Goal: Use online tool/utility

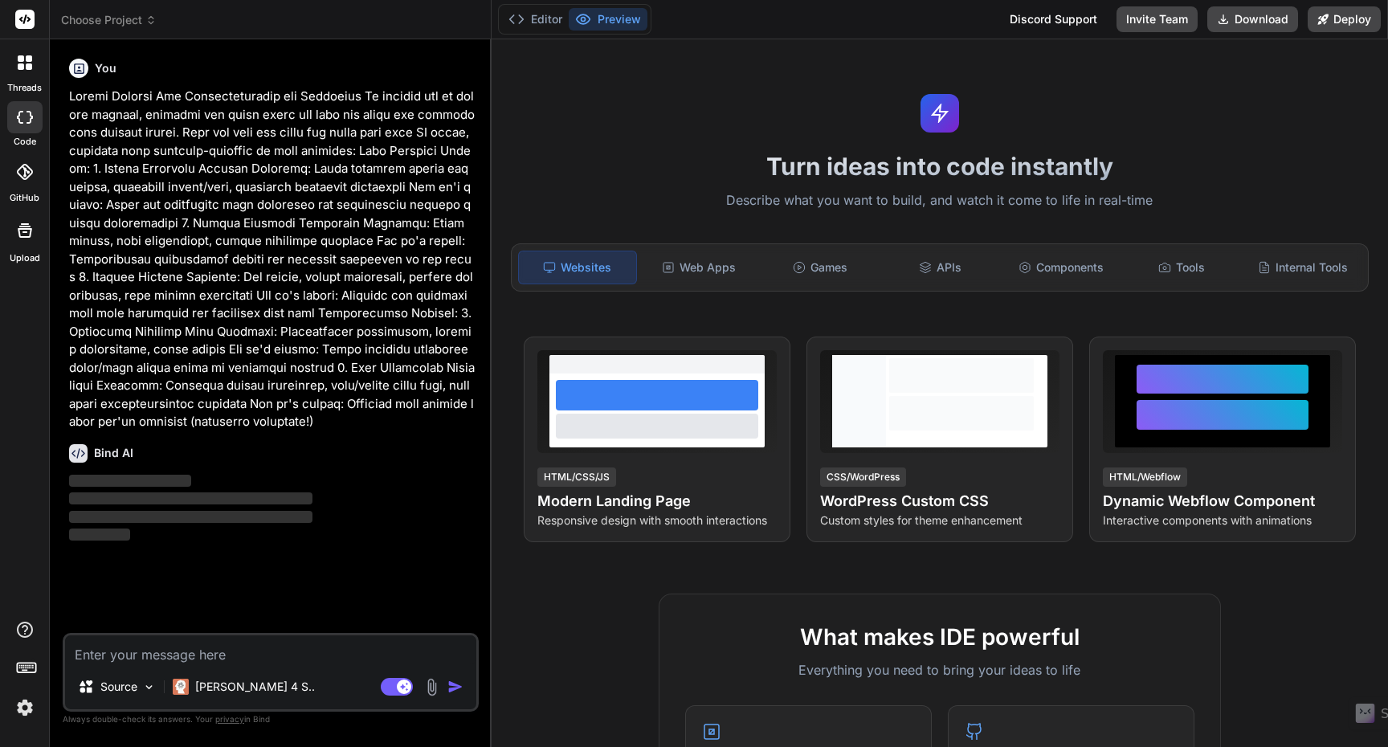
click at [135, 24] on span "Choose Project" at bounding box center [109, 20] width 96 height 16
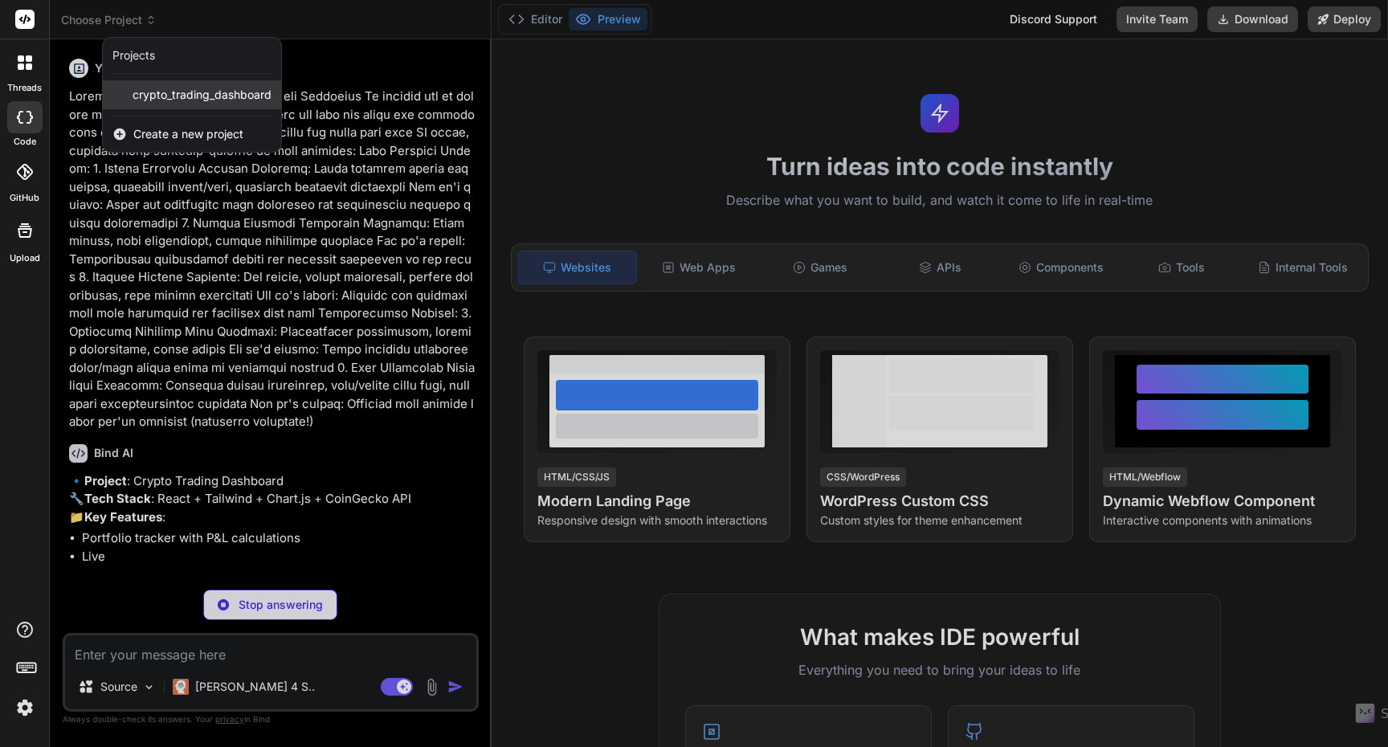
click at [186, 98] on span "crypto_trading_dashboard" at bounding box center [202, 95] width 139 height 16
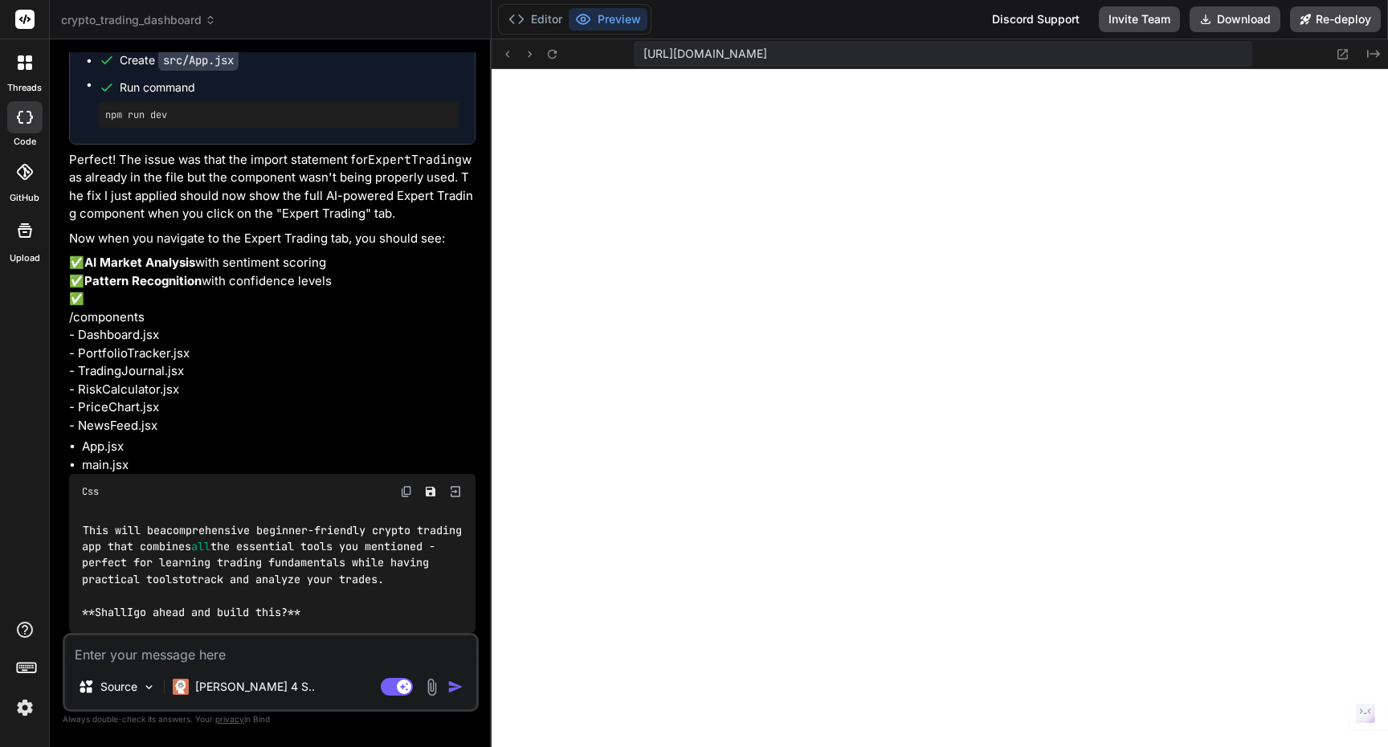
scroll to position [366, 0]
click at [1189, 57] on div "[URL][DOMAIN_NAME]" at bounding box center [943, 54] width 619 height 26
click at [1344, 61] on button at bounding box center [1343, 53] width 19 height 19
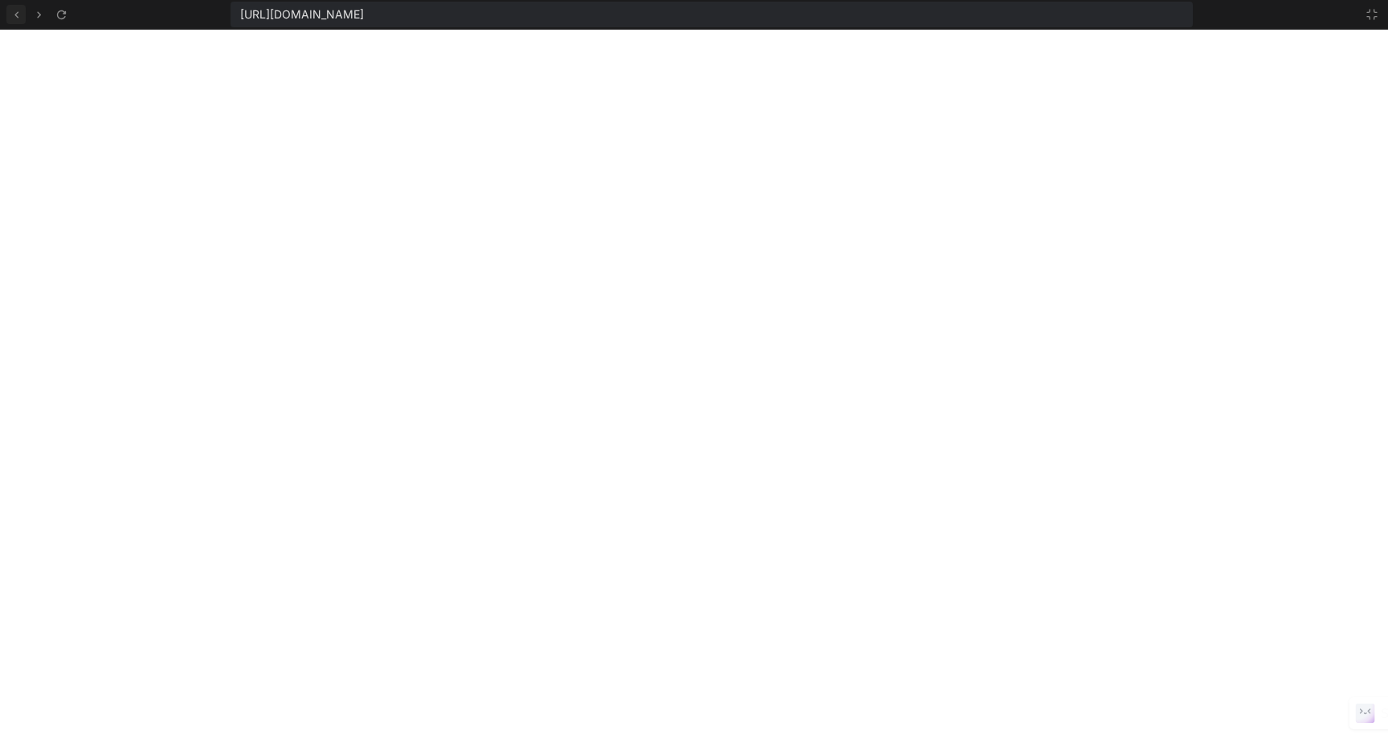
click at [18, 18] on icon at bounding box center [17, 15] width 14 height 14
click at [1370, 18] on icon at bounding box center [1372, 15] width 10 height 10
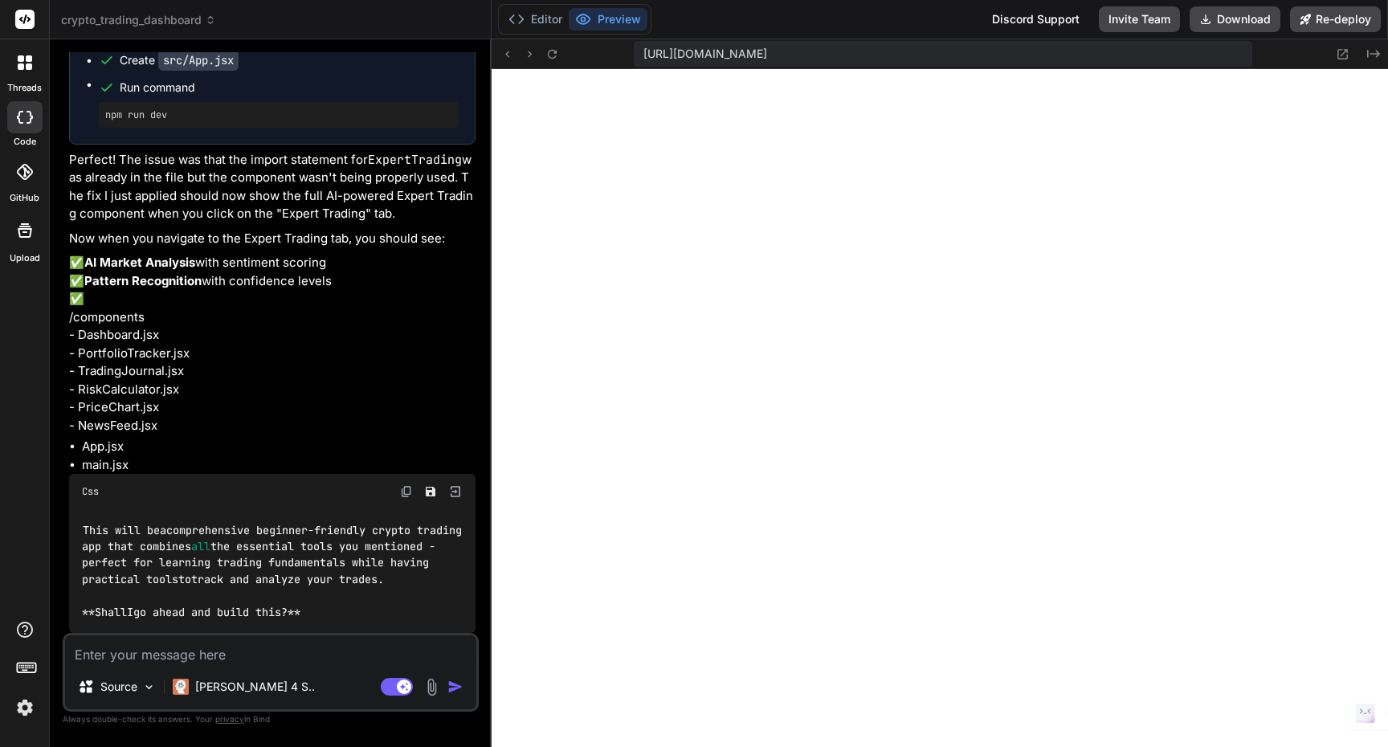
click at [876, 18] on div "Editor Preview Discord Support Invite Team Download Re-deploy" at bounding box center [940, 19] width 897 height 39
drag, startPoint x: 1187, startPoint y: 51, endPoint x: 636, endPoint y: 57, distance: 551.2
click at [636, 57] on div "[URL][DOMAIN_NAME]" at bounding box center [943, 54] width 619 height 26
copy span "[URL][DOMAIN_NAME]"
click at [166, 23] on span "crypto_trading_dashboard" at bounding box center [138, 20] width 155 height 16
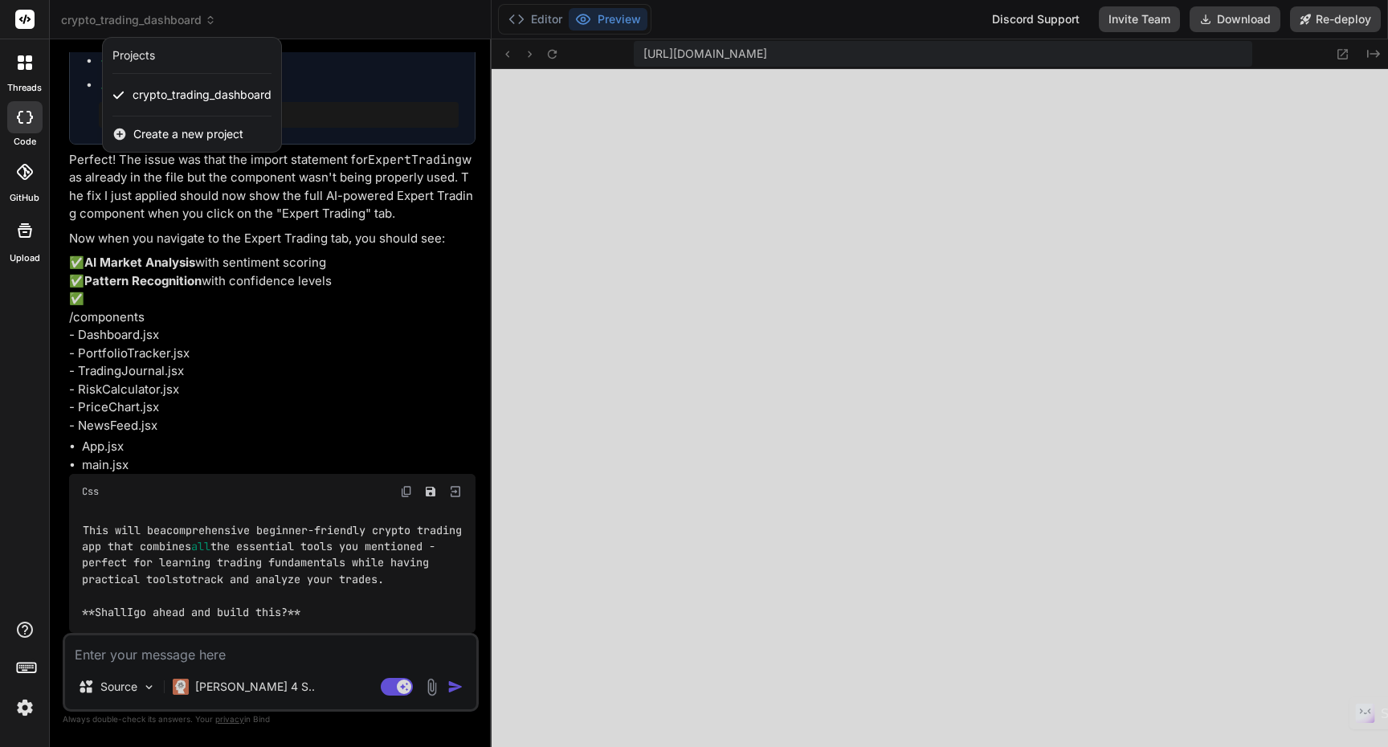
click at [958, 25] on div at bounding box center [694, 373] width 1388 height 747
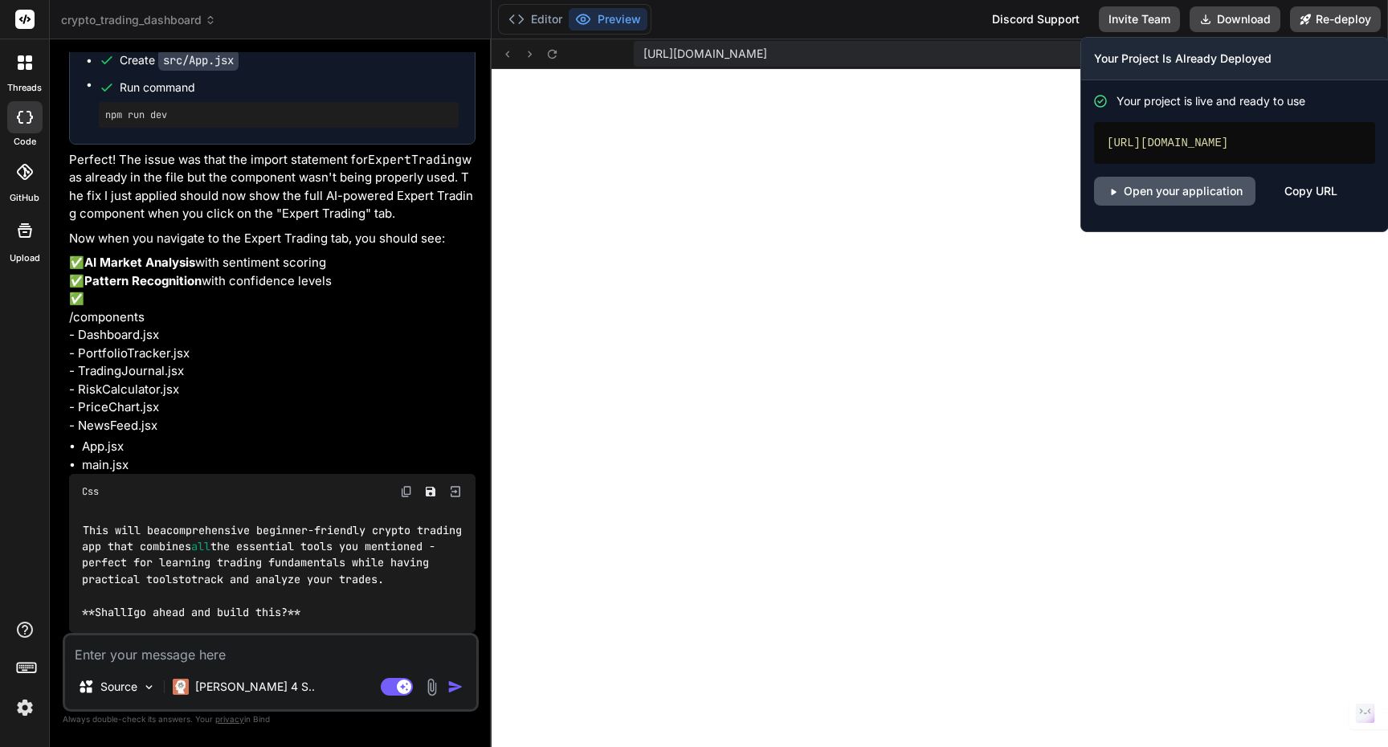
click at [1206, 206] on link "Open your application" at bounding box center [1174, 191] width 161 height 29
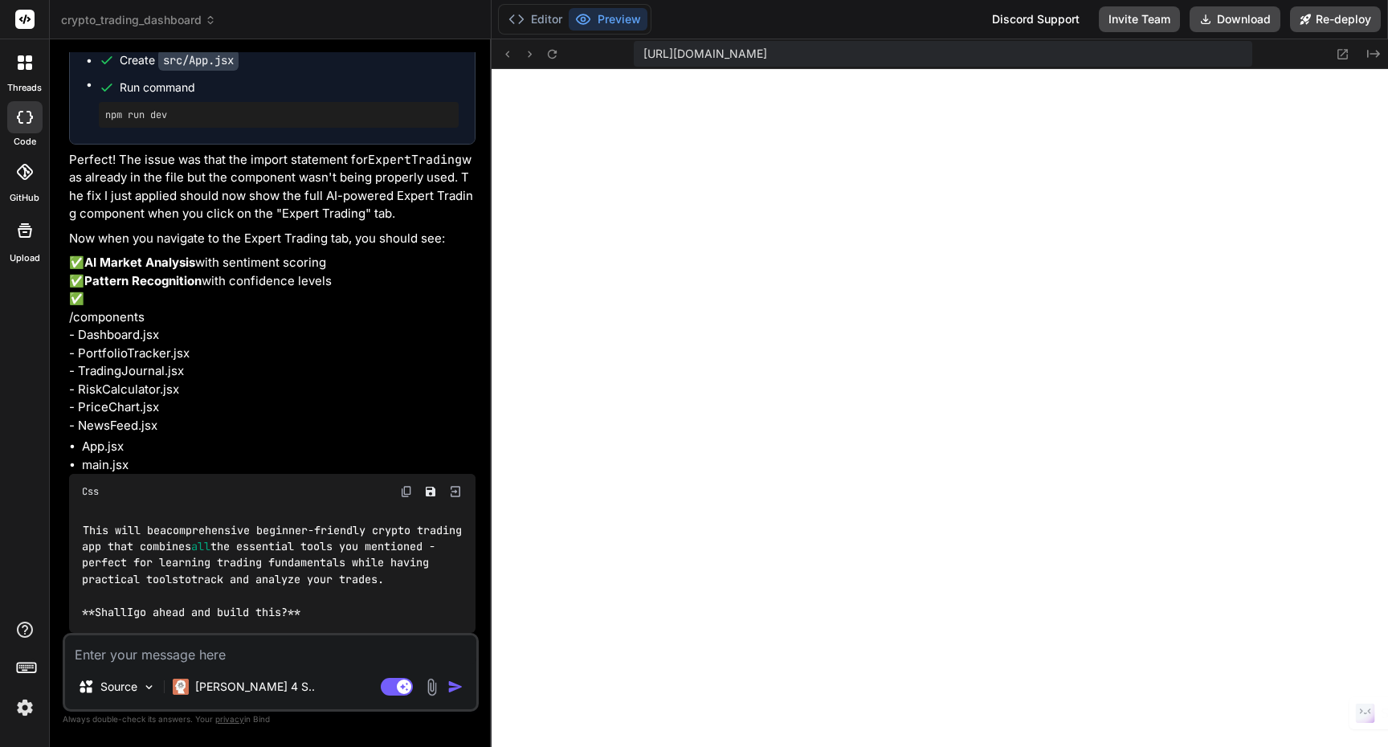
click at [601, 20] on button "Preview" at bounding box center [608, 19] width 79 height 22
drag, startPoint x: 622, startPoint y: 22, endPoint x: 613, endPoint y: 23, distance: 8.9
click at [616, 23] on button "Preview" at bounding box center [608, 19] width 79 height 22
click at [537, 29] on button "Editor" at bounding box center [535, 19] width 67 height 22
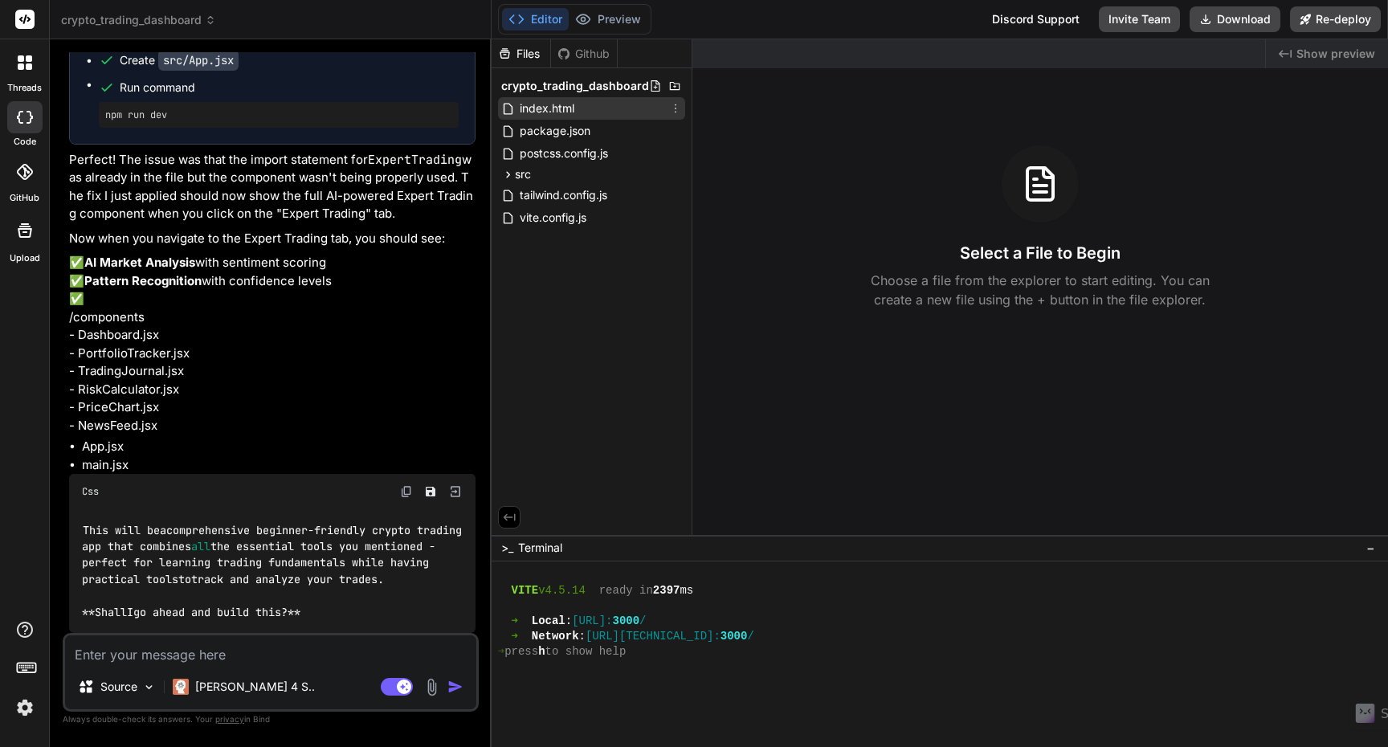
click at [555, 109] on span "index.html" at bounding box center [547, 108] width 58 height 19
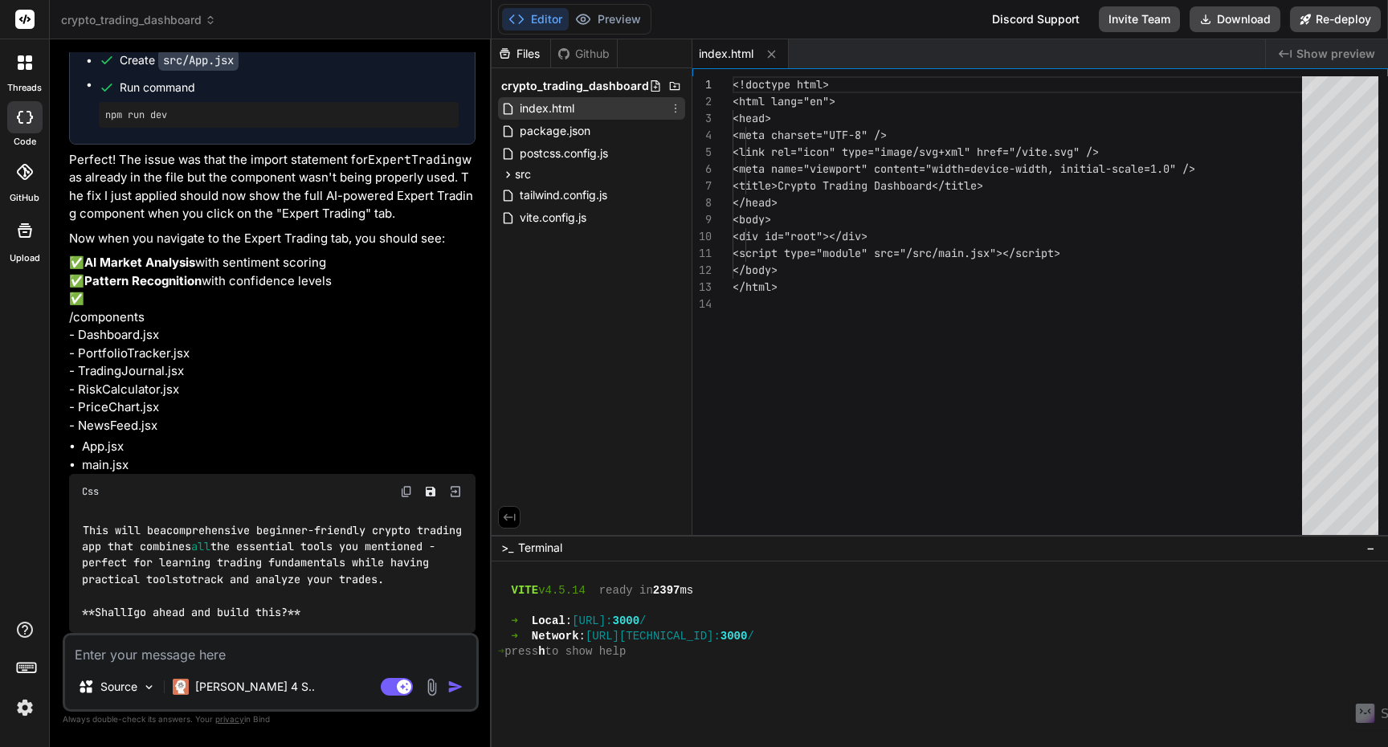
click at [555, 109] on span "index.html" at bounding box center [547, 108] width 58 height 19
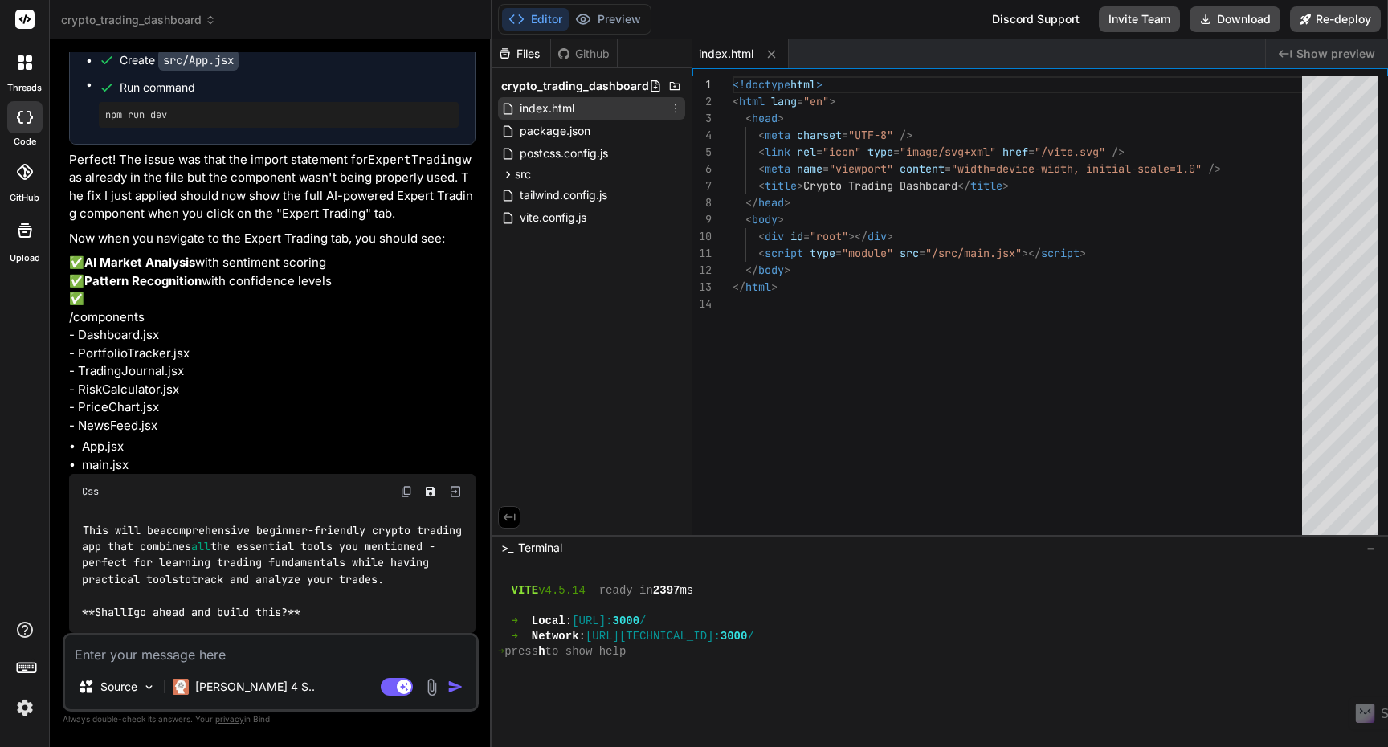
type textarea "x"
click at [582, 51] on div "Github" at bounding box center [584, 54] width 66 height 16
click at [521, 51] on div "Files" at bounding box center [521, 54] width 59 height 16
click at [602, 22] on button "Preview" at bounding box center [608, 19] width 79 height 22
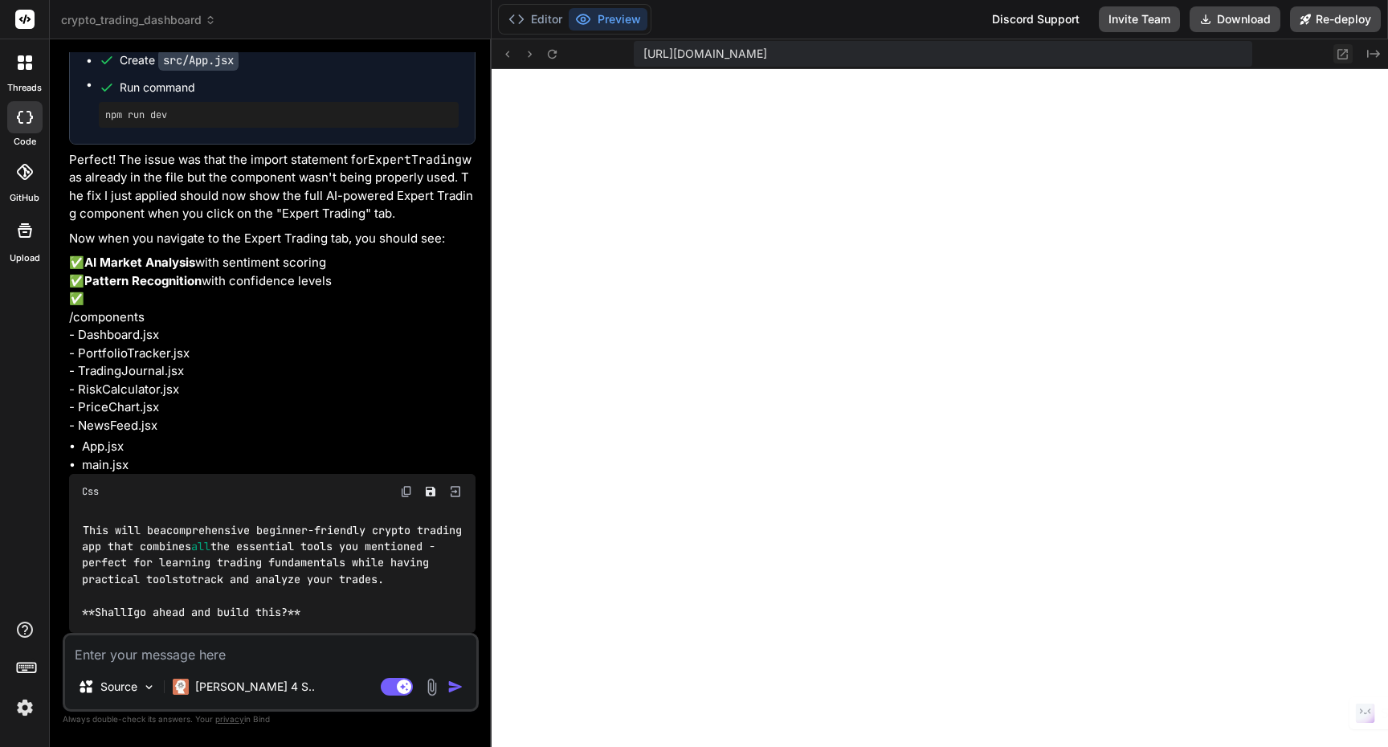
click at [1346, 55] on icon at bounding box center [1343, 54] width 14 height 14
